Goal: Information Seeking & Learning: Learn about a topic

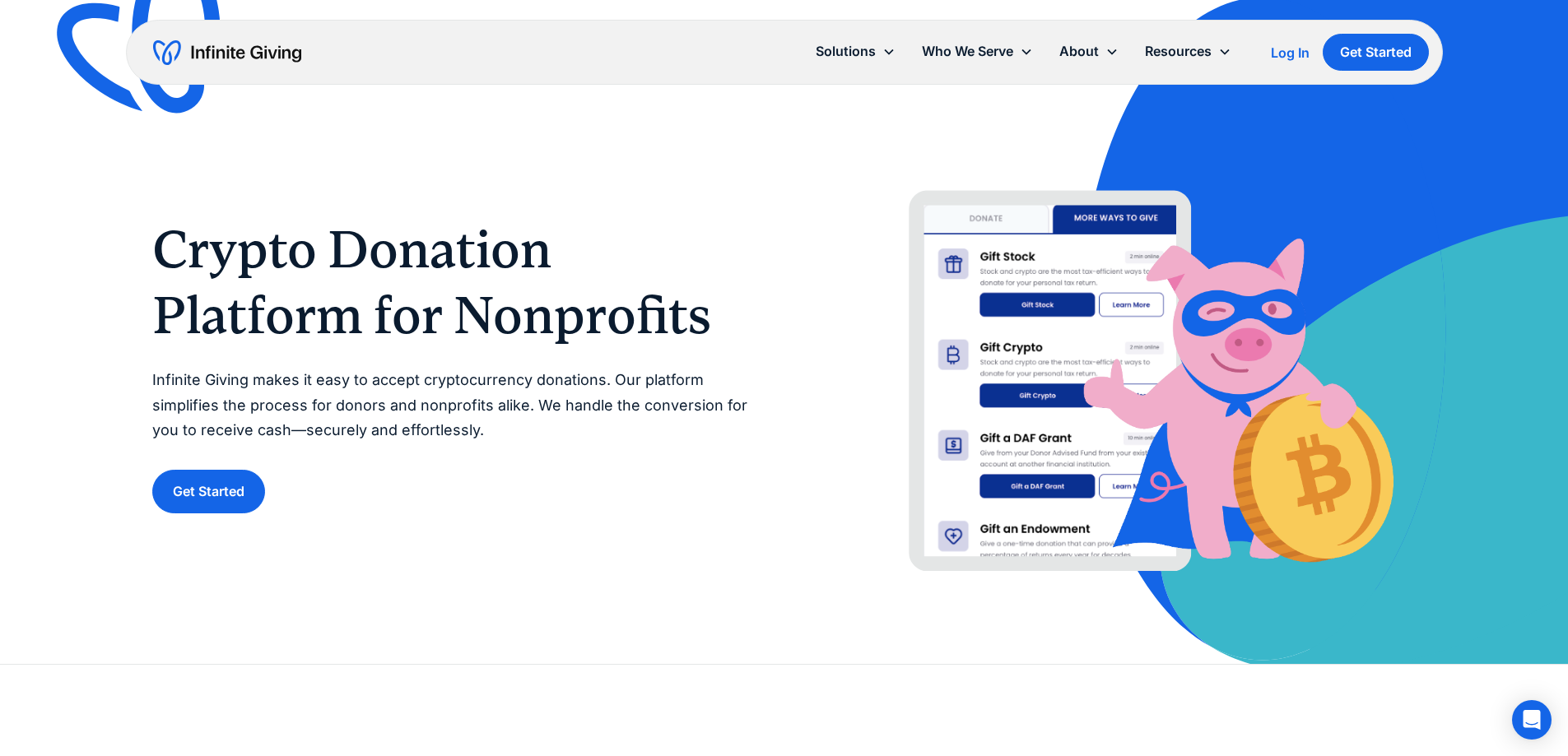
scroll to position [82, 0]
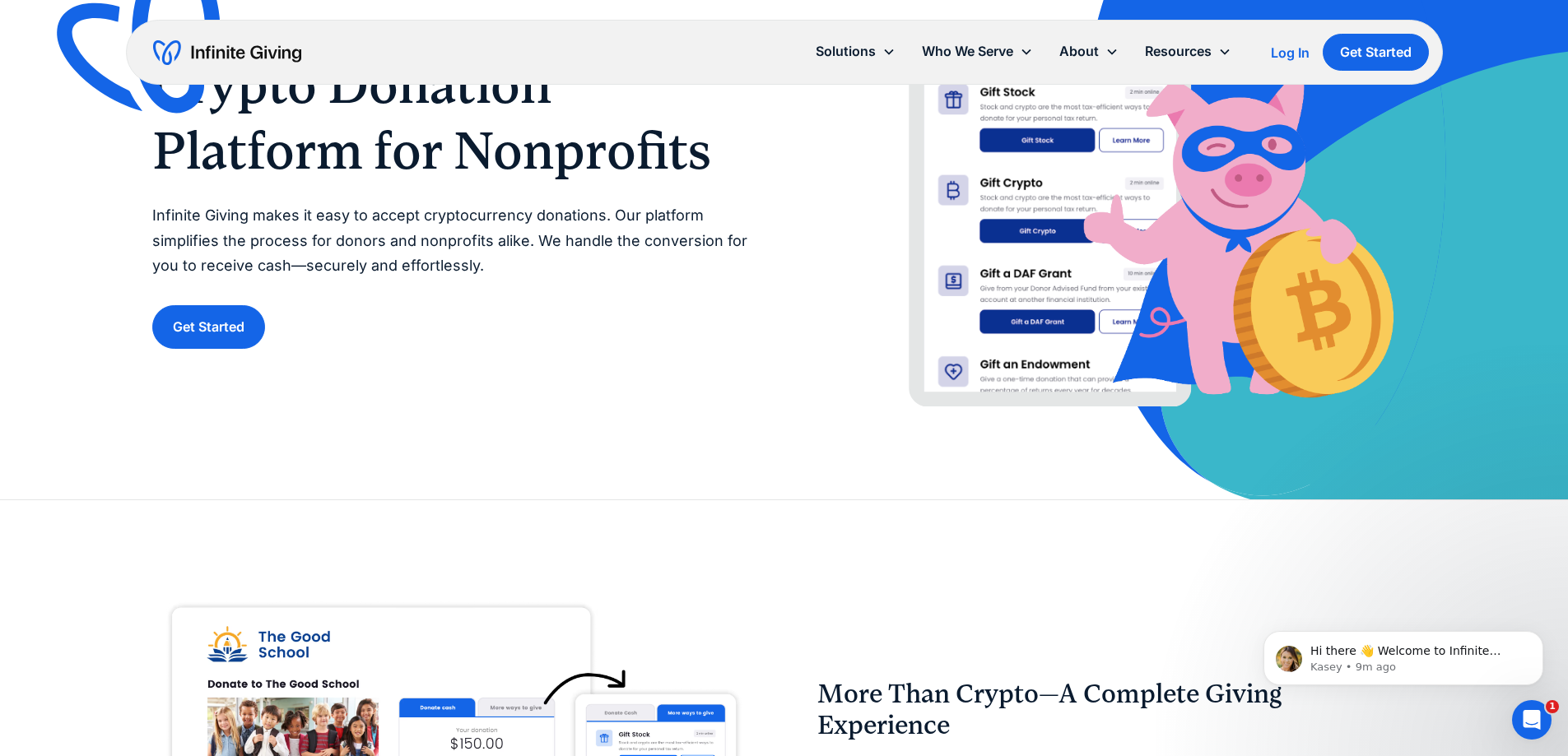
scroll to position [247, 0]
